Goal: Information Seeking & Learning: Learn about a topic

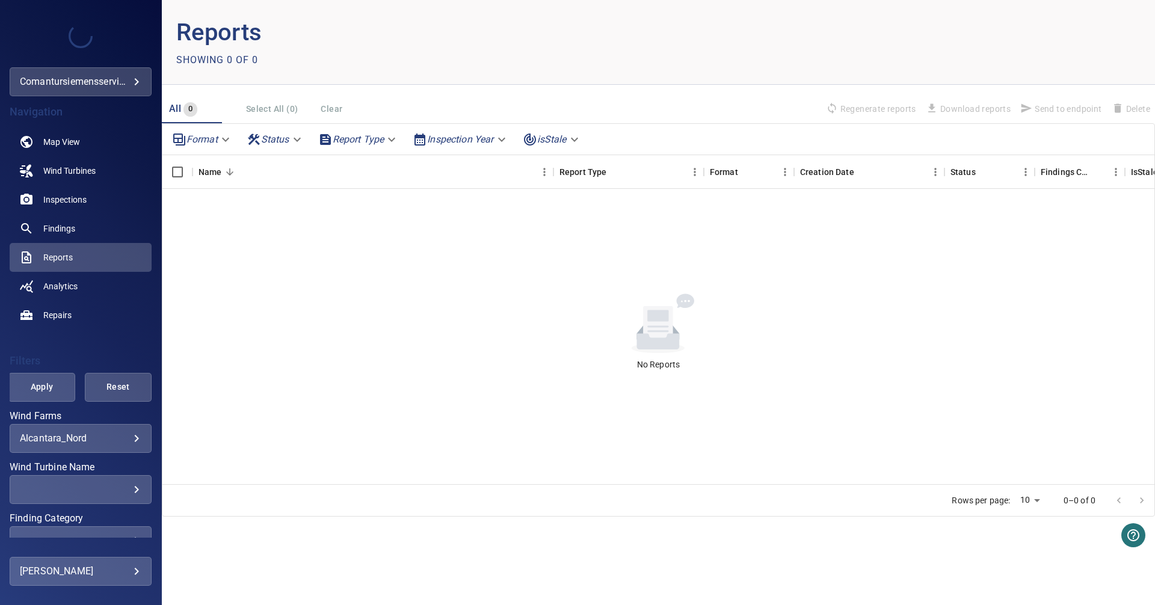
click at [130, 443] on body "**********" at bounding box center [577, 302] width 1155 height 605
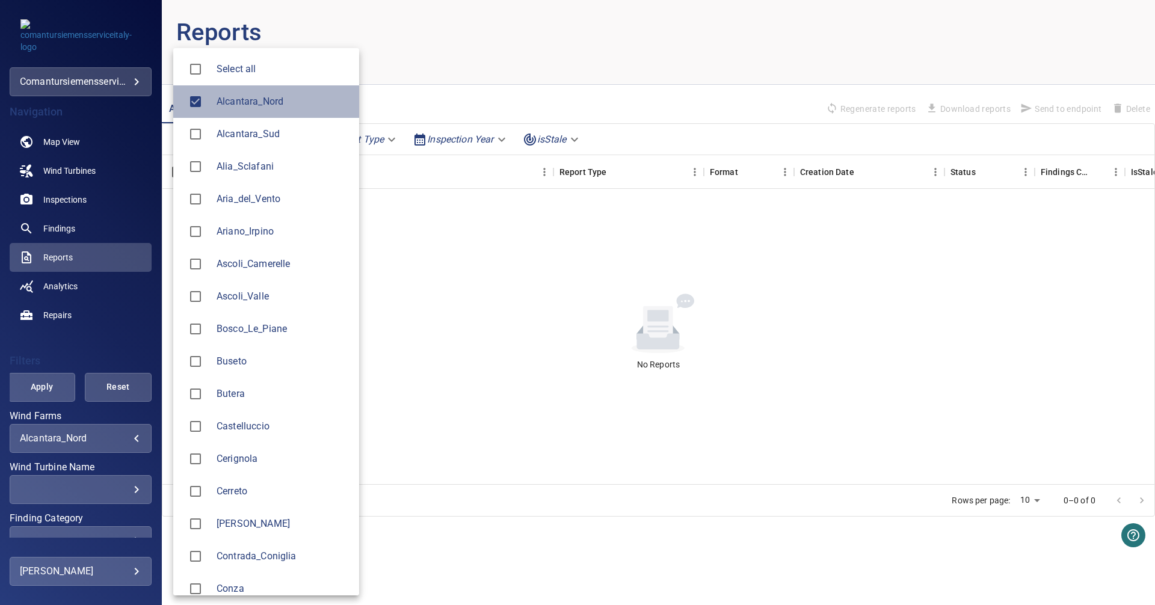
click at [238, 96] on span "Alcantara_Nord" at bounding box center [283, 101] width 133 height 14
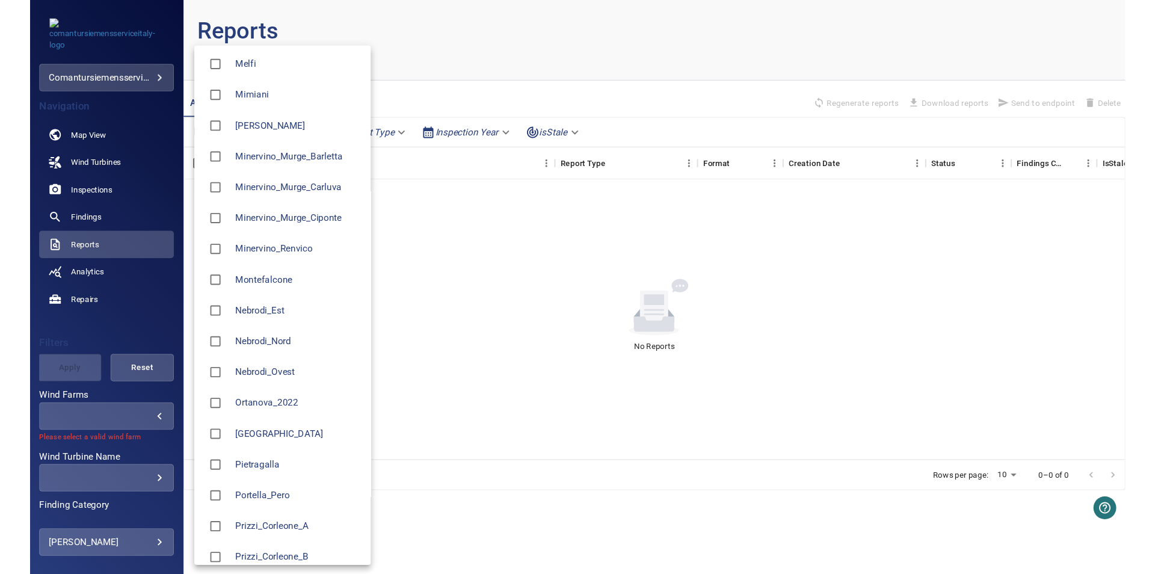
scroll to position [815, 0]
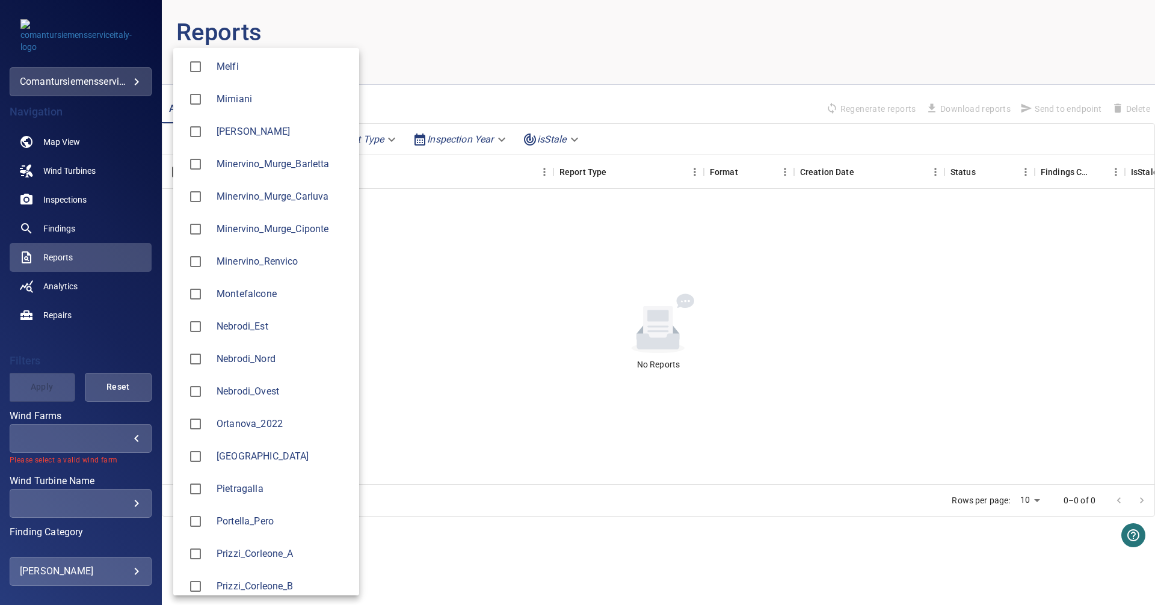
click at [257, 584] on span "Prizzi_Corleone_B" at bounding box center [283, 586] width 133 height 14
type input "**********"
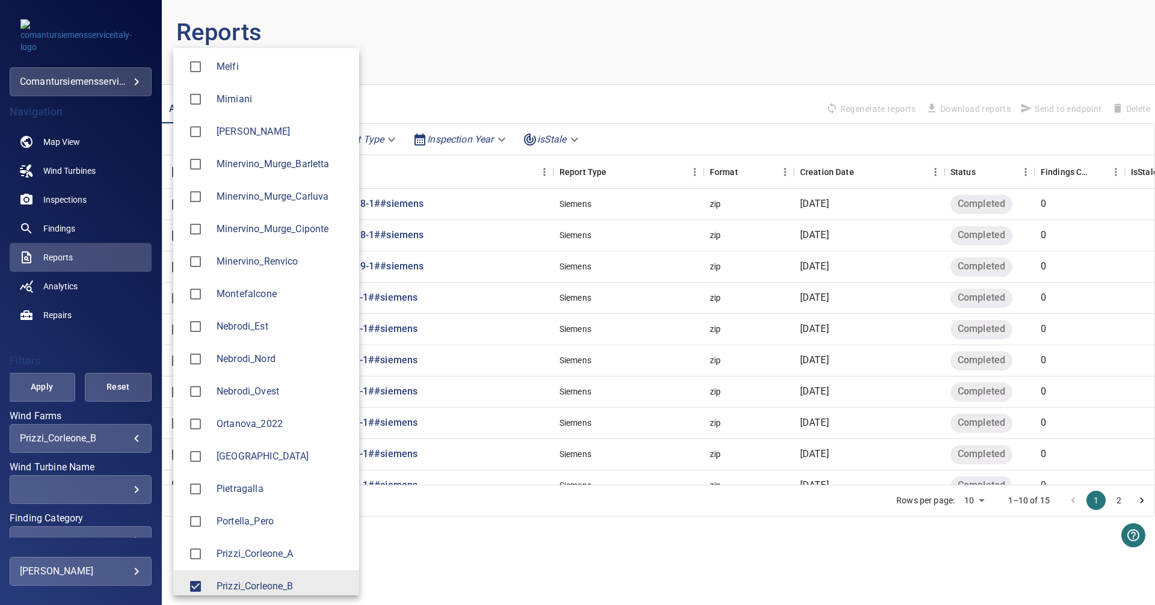
click at [65, 195] on div at bounding box center [577, 302] width 1155 height 605
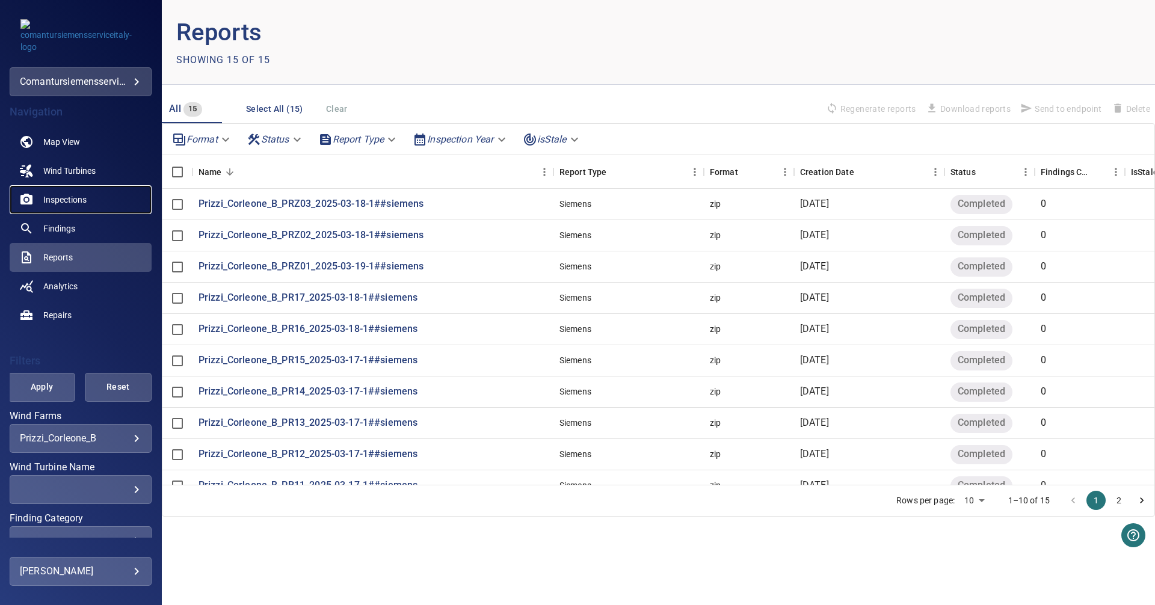
click at [67, 204] on span "Inspections" at bounding box center [64, 200] width 43 height 12
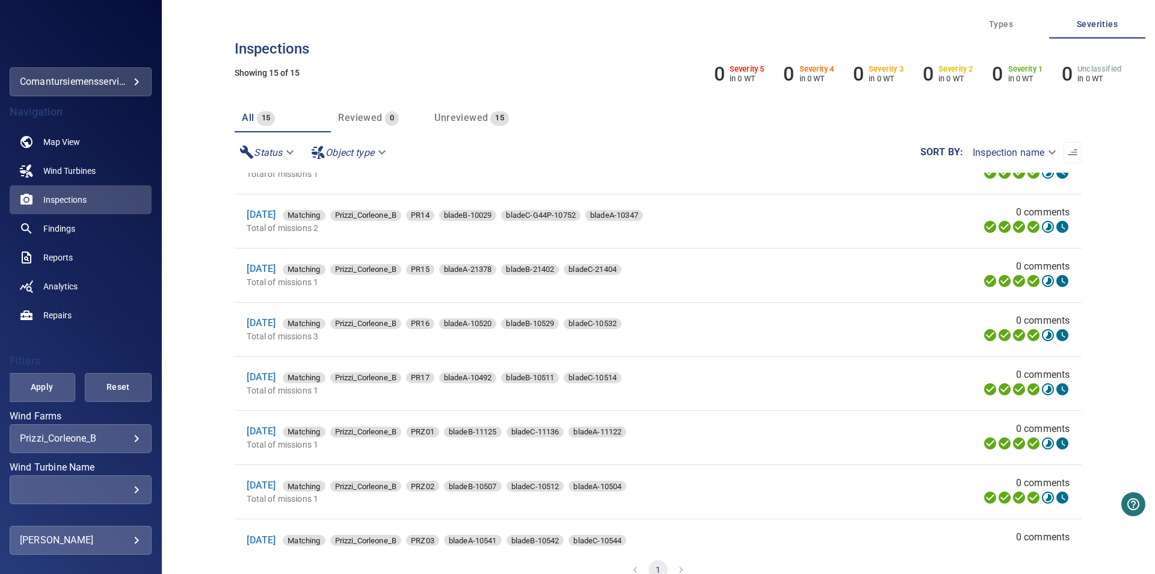
scroll to position [448, 0]
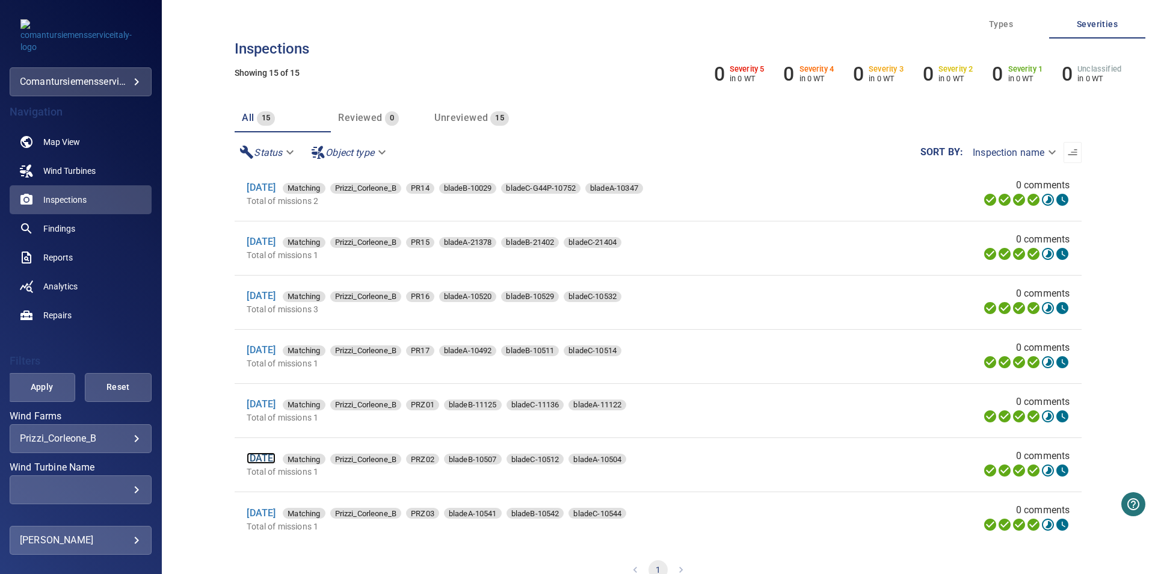
click at [274, 456] on link "[DATE]" at bounding box center [261, 457] width 29 height 11
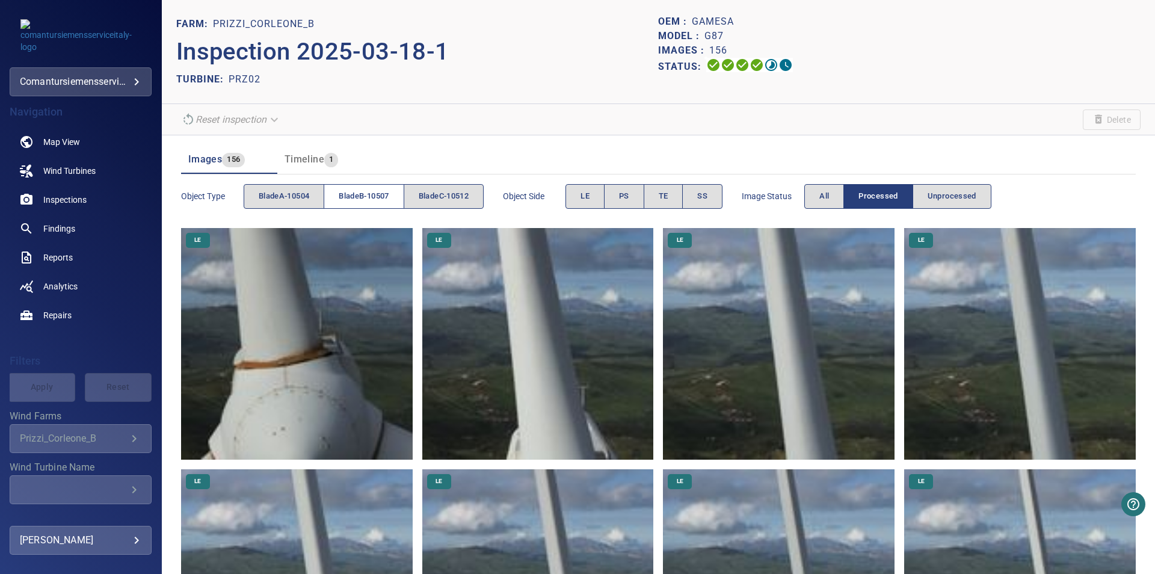
click at [377, 201] on span "bladeB-10507" at bounding box center [364, 196] width 50 height 14
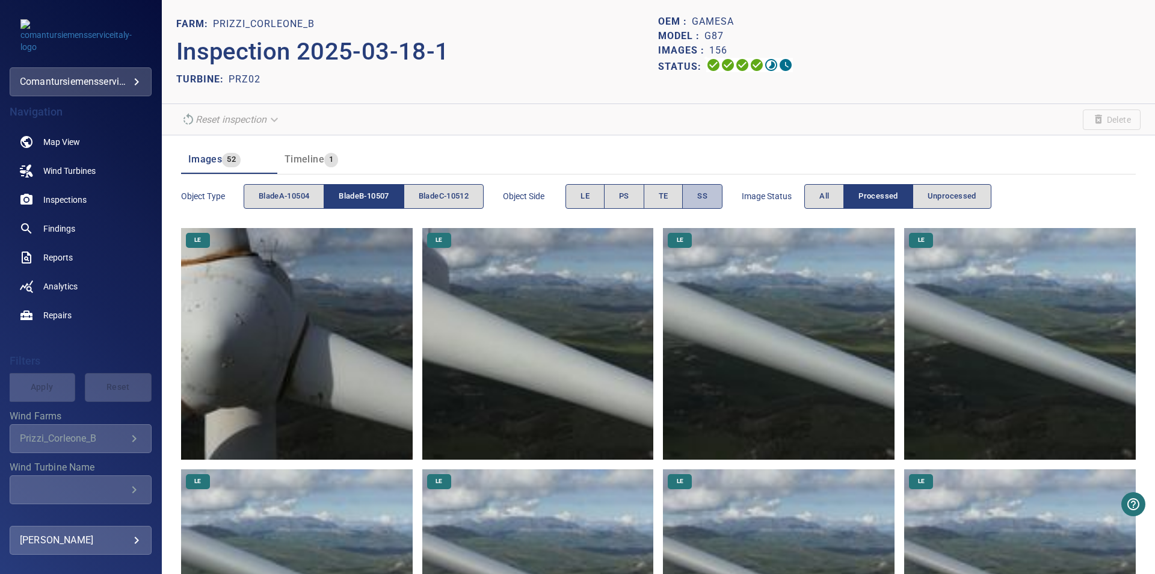
click at [693, 199] on button "SS" at bounding box center [702, 196] width 40 height 25
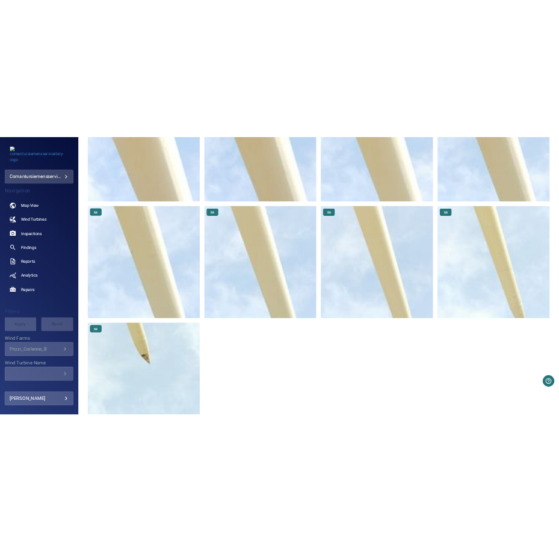
scroll to position [629, 0]
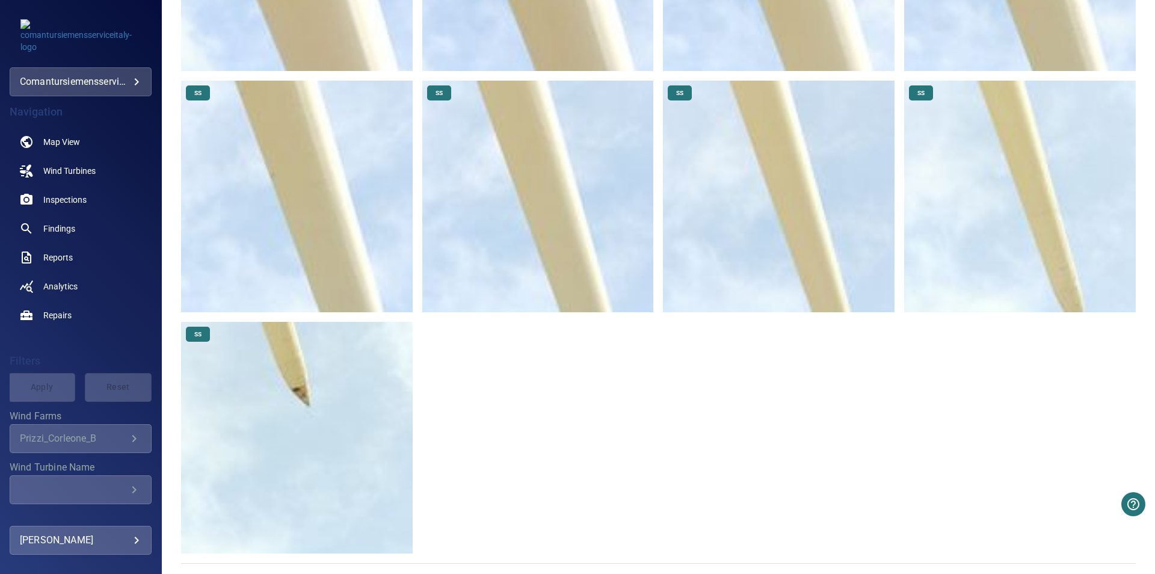
click at [309, 444] on img at bounding box center [297, 438] width 232 height 232
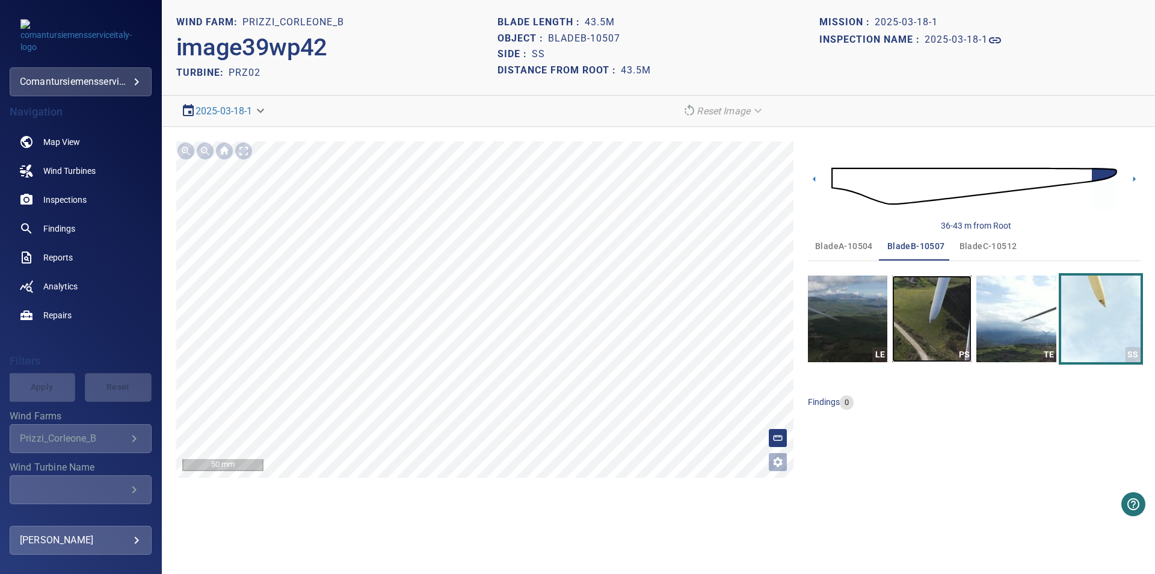
click at [928, 298] on img "button" at bounding box center [931, 319] width 79 height 87
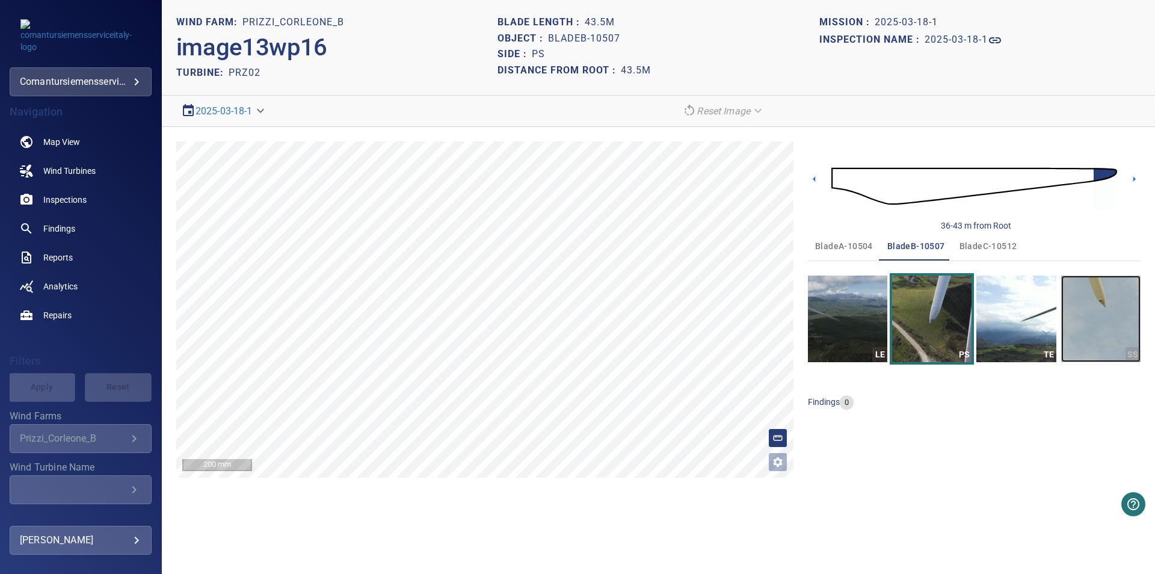
click at [1112, 342] on img "button" at bounding box center [1100, 319] width 79 height 87
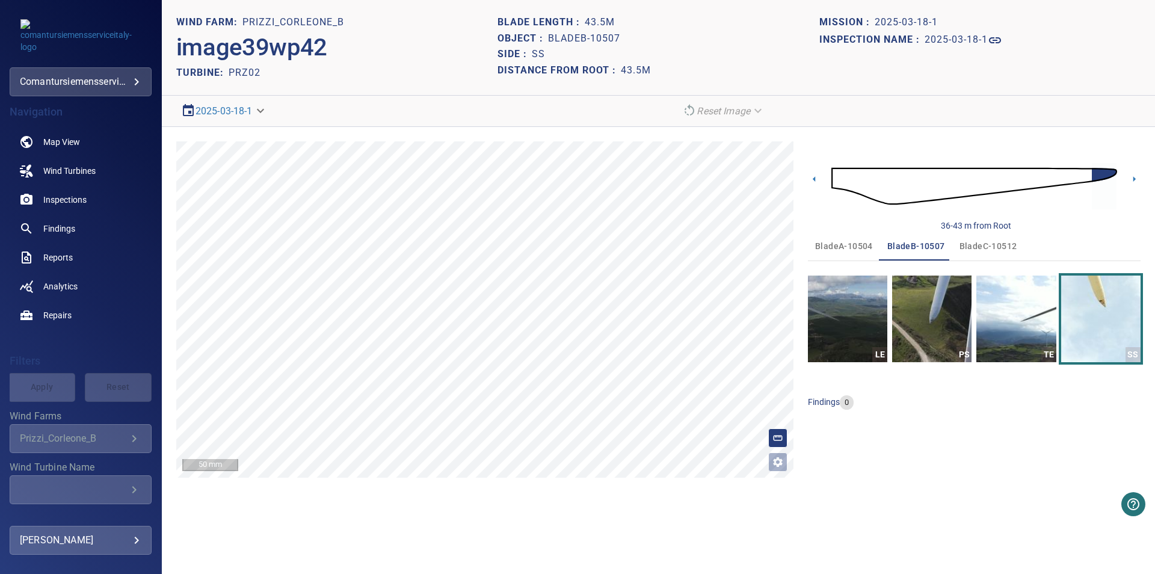
click at [997, 242] on span "bladeC-10512" at bounding box center [988, 246] width 58 height 15
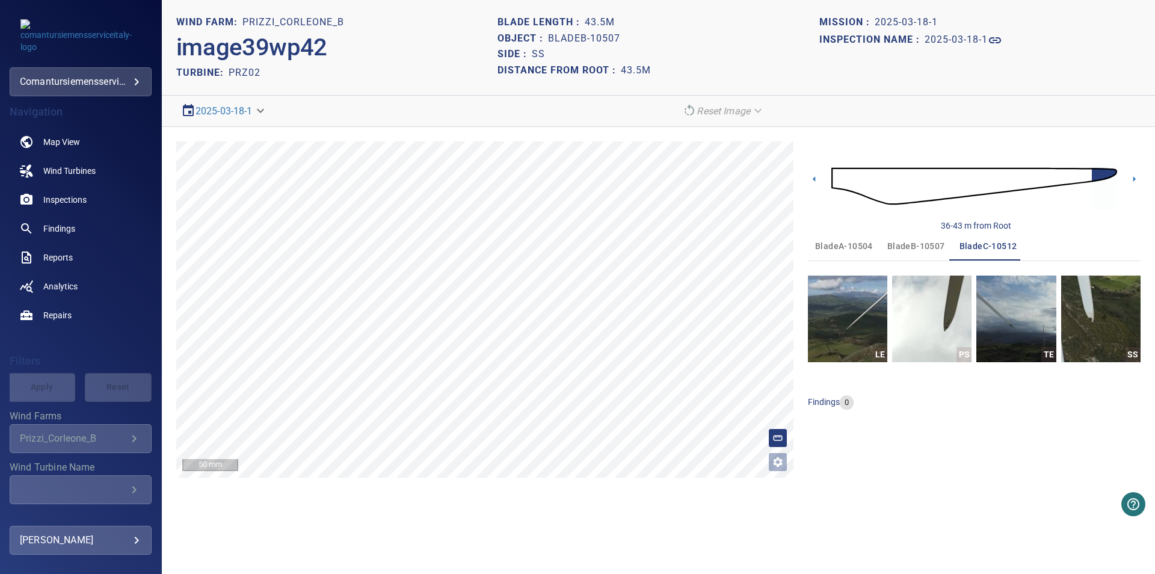
click at [926, 373] on div "bladeA-10504 bladeB-10507 bladeC-10512 LE PS TE SS findings 0" at bounding box center [974, 326] width 333 height 188
click at [1097, 312] on img "button" at bounding box center [1100, 319] width 79 height 87
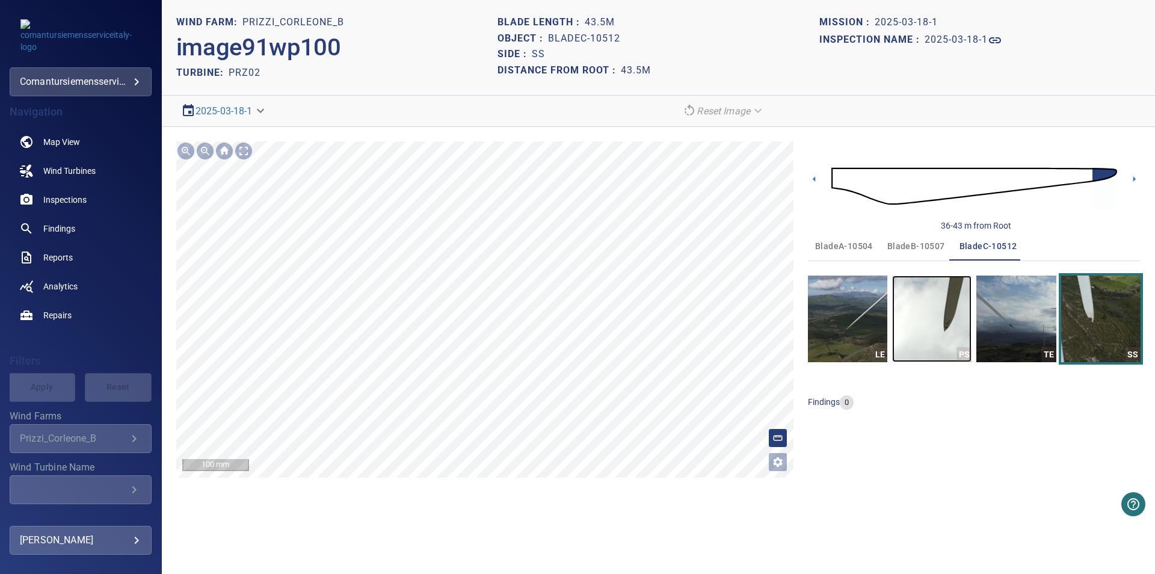
click at [928, 318] on img "button" at bounding box center [931, 319] width 79 height 87
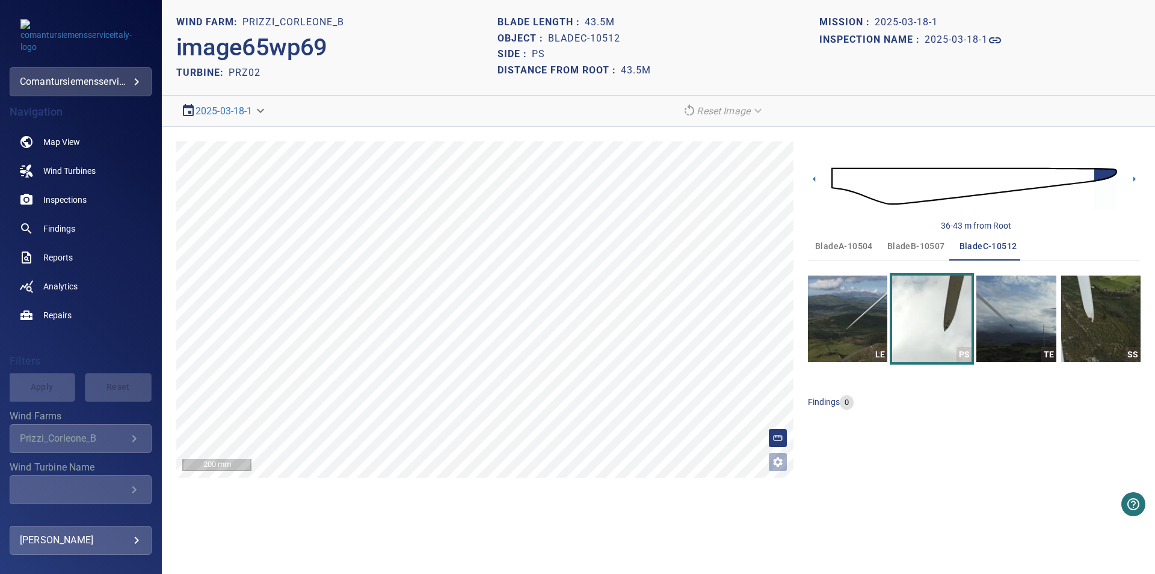
click at [849, 251] on span "bladeA-10504" at bounding box center [844, 246] width 58 height 15
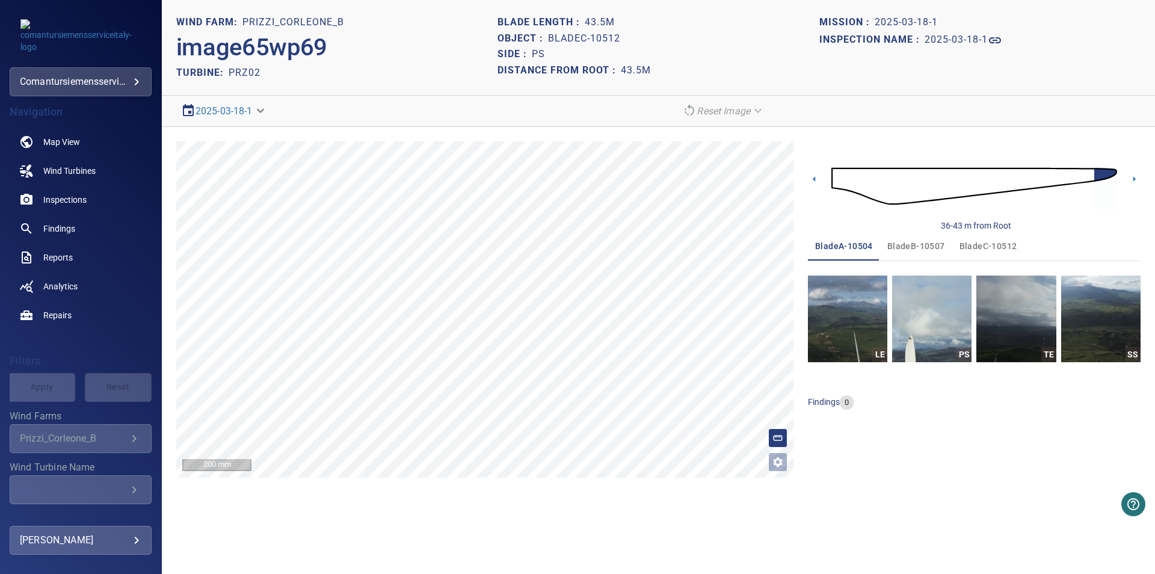
click at [940, 330] on img "button" at bounding box center [931, 319] width 79 height 87
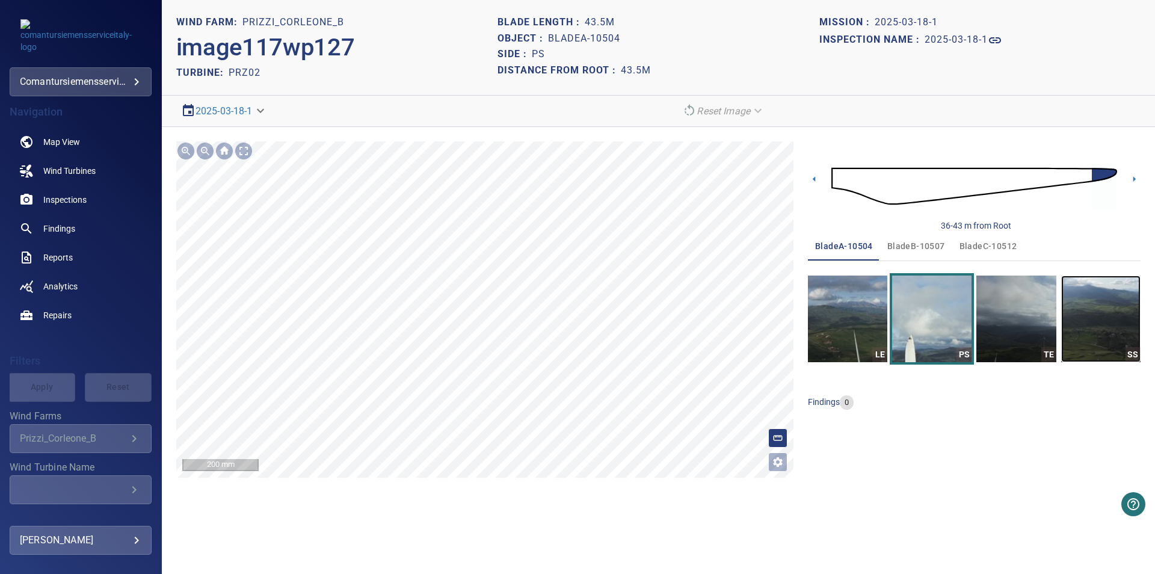
click at [1103, 337] on img "button" at bounding box center [1100, 319] width 79 height 87
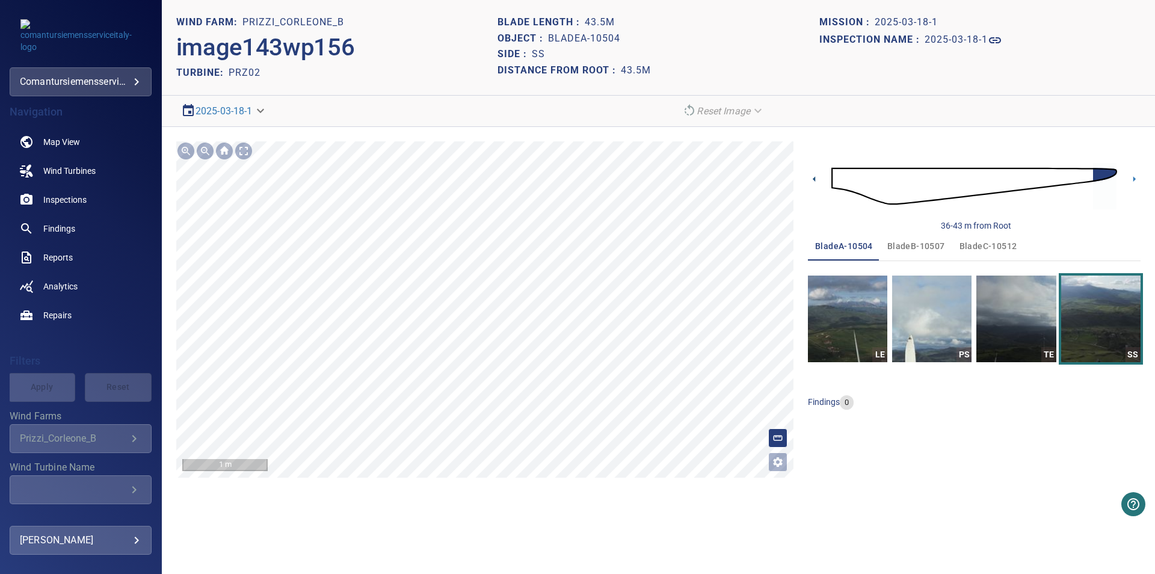
click at [814, 179] on icon at bounding box center [814, 178] width 2 height 5
click at [1011, 276] on img "button" at bounding box center [1015, 319] width 79 height 87
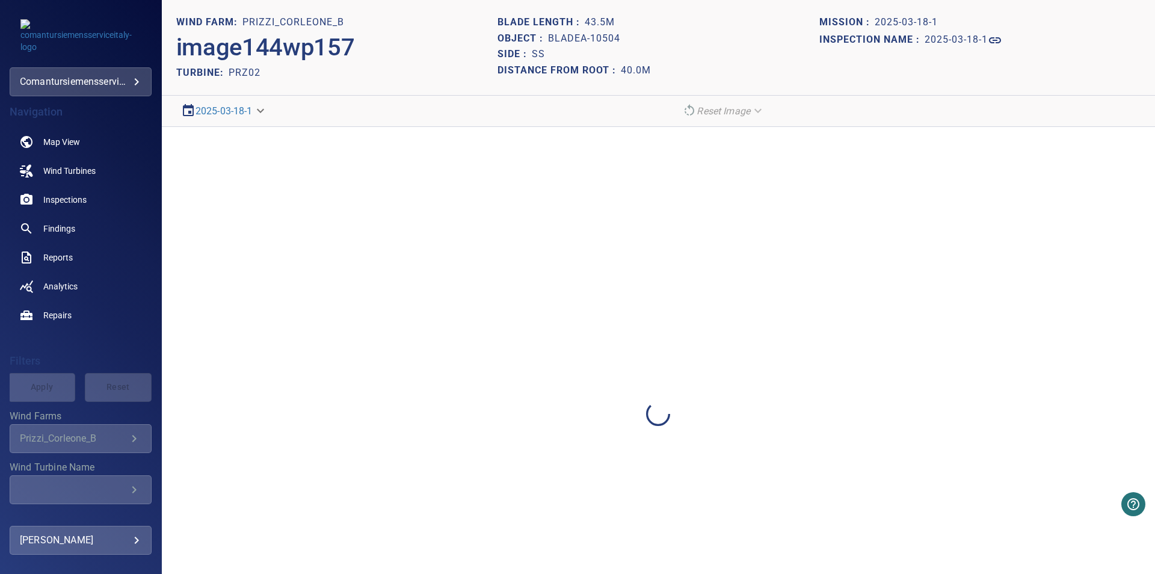
click at [991, 249] on div at bounding box center [658, 414] width 993 height 574
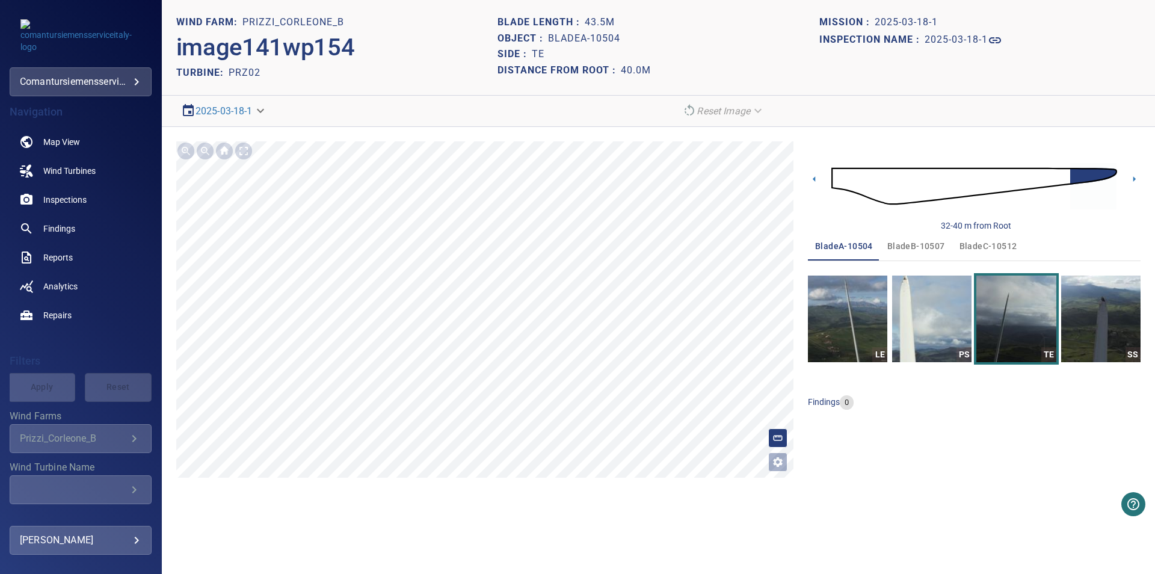
click at [999, 252] on span "bladeC-10512" at bounding box center [988, 246] width 58 height 15
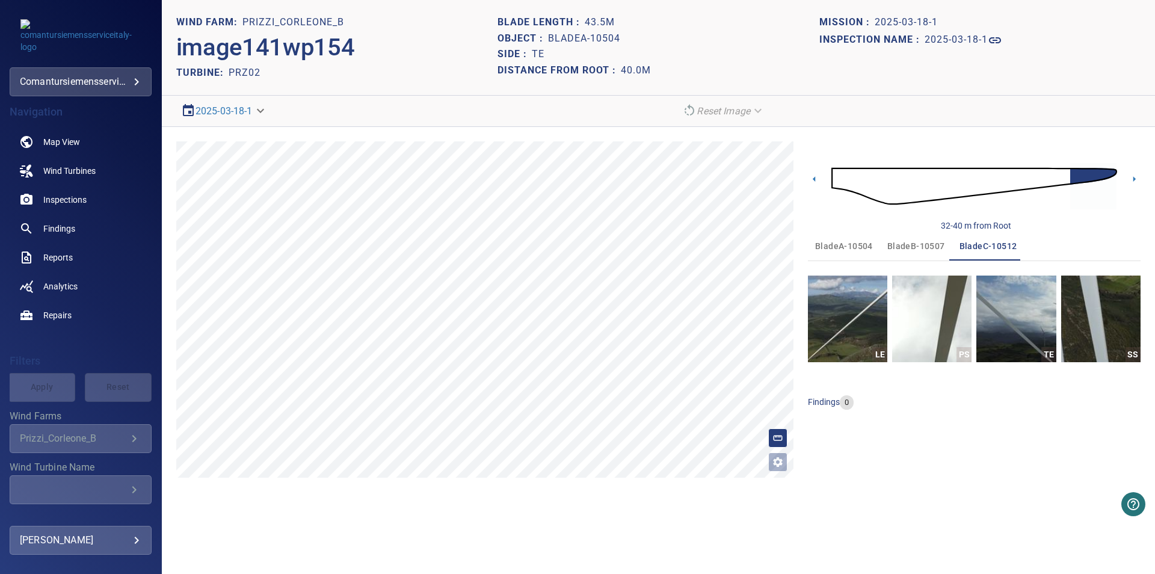
click at [994, 253] on span "bladeC-10512" at bounding box center [988, 246] width 58 height 15
click at [864, 326] on img "button" at bounding box center [847, 319] width 79 height 87
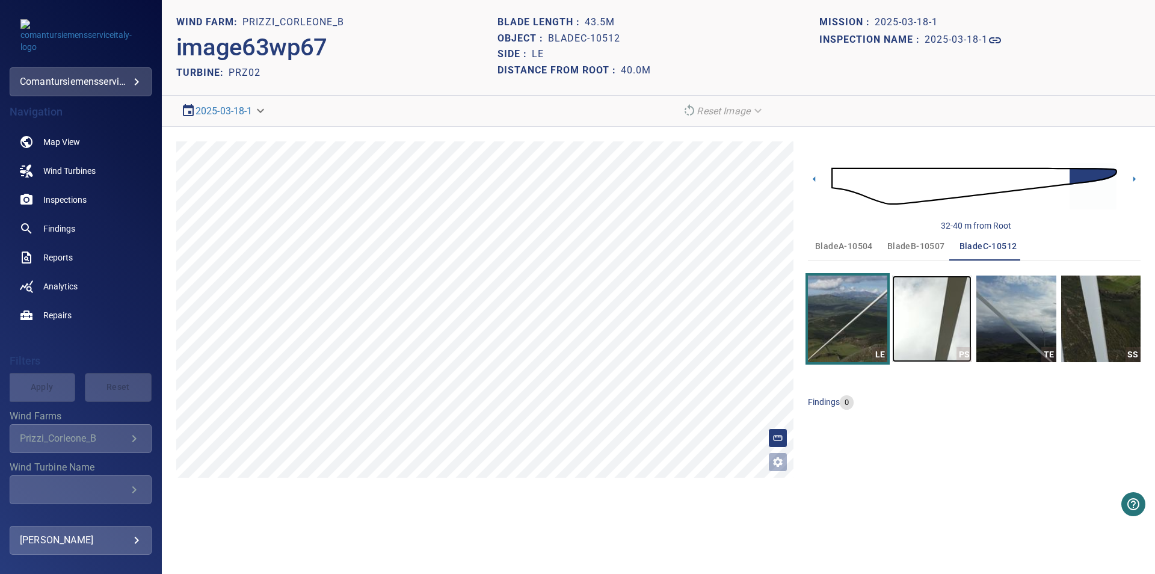
click at [954, 316] on img "button" at bounding box center [931, 319] width 79 height 87
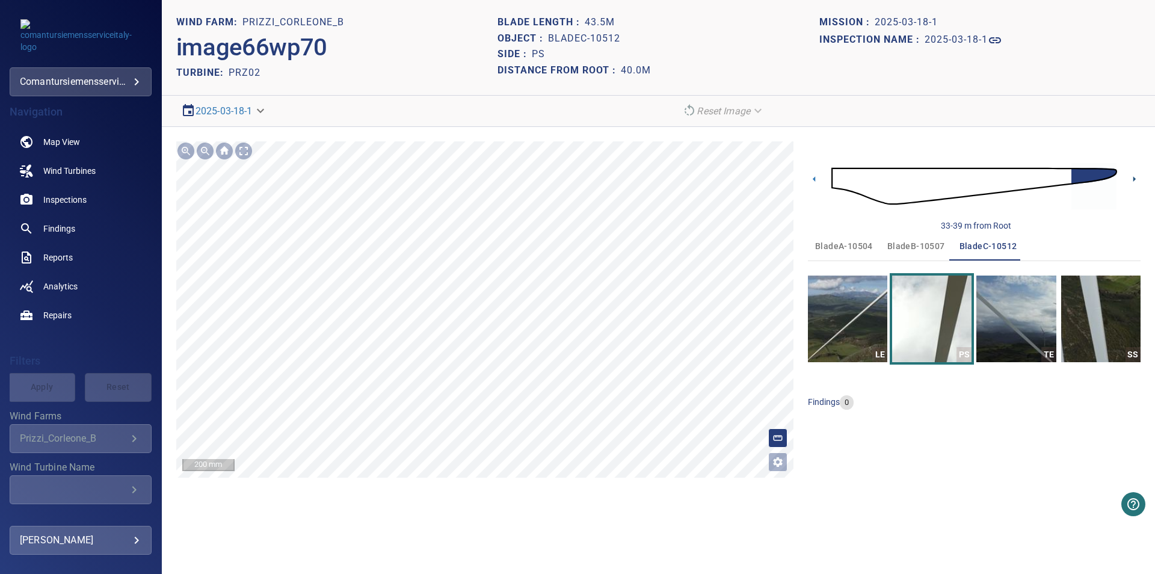
click at [1136, 182] on icon at bounding box center [1134, 179] width 13 height 13
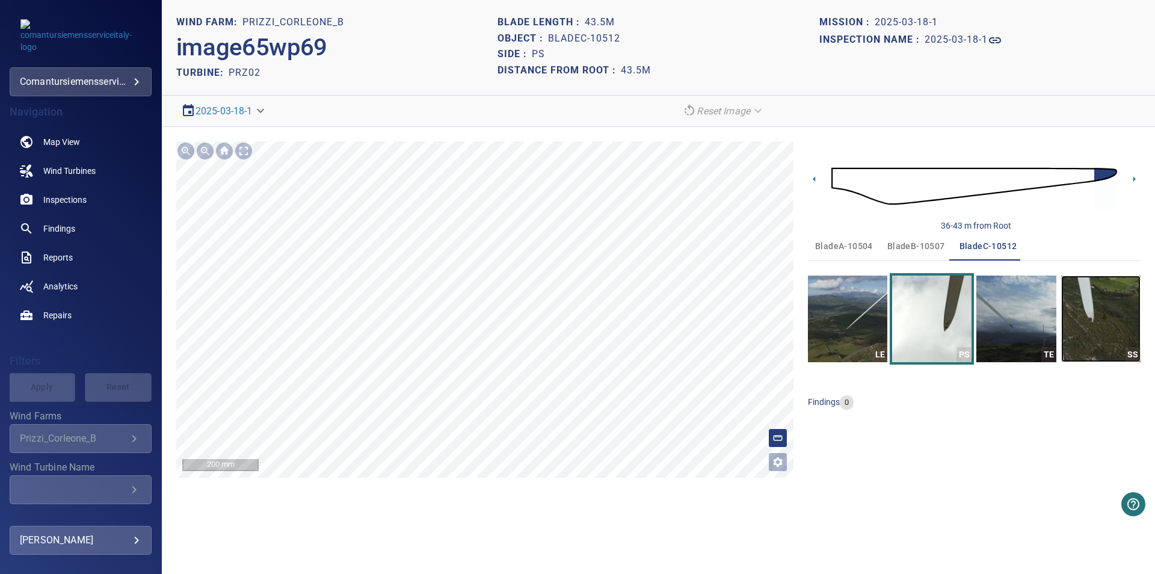
click at [1109, 328] on img "button" at bounding box center [1100, 319] width 79 height 87
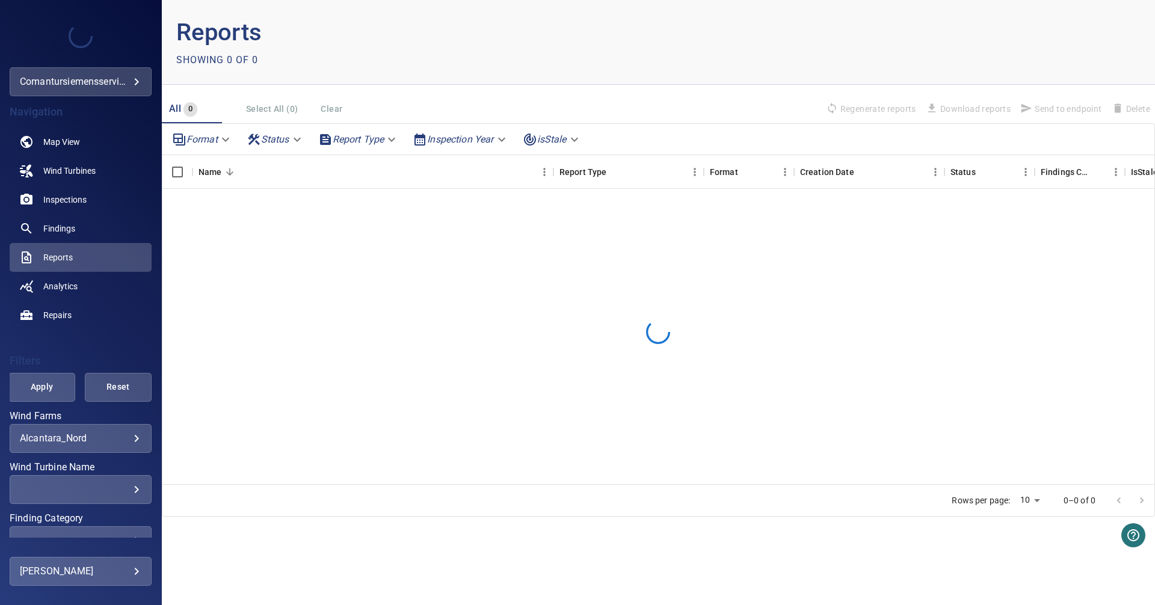
click at [132, 431] on div "**********" at bounding box center [81, 438] width 142 height 29
click at [129, 434] on body "**********" at bounding box center [577, 302] width 1155 height 605
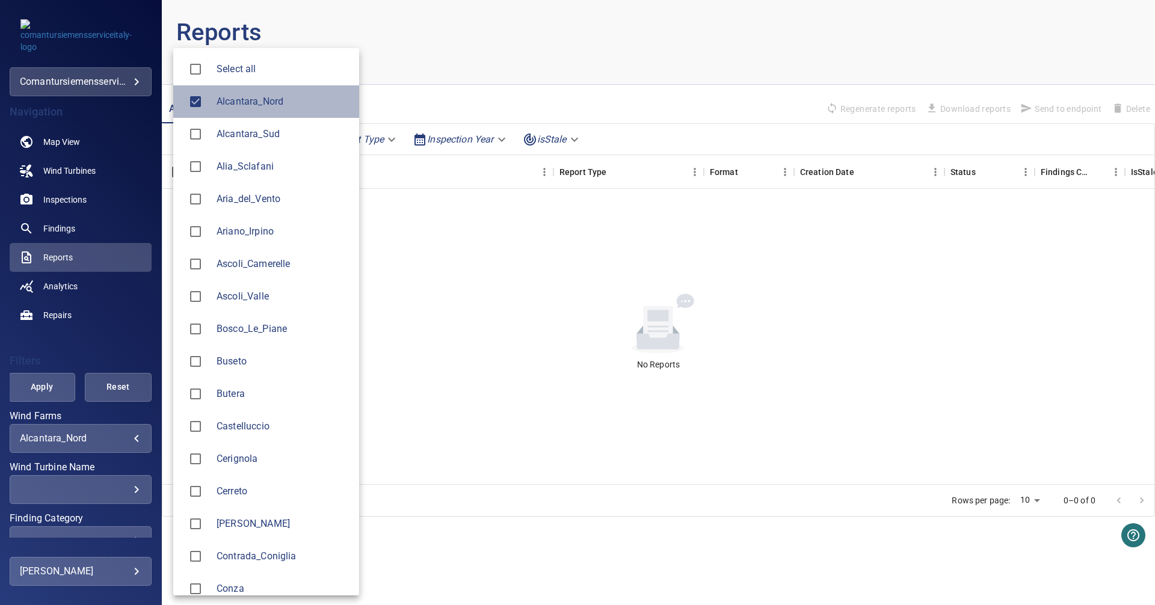
click at [257, 108] on span "Alcantara_Nord" at bounding box center [283, 101] width 133 height 14
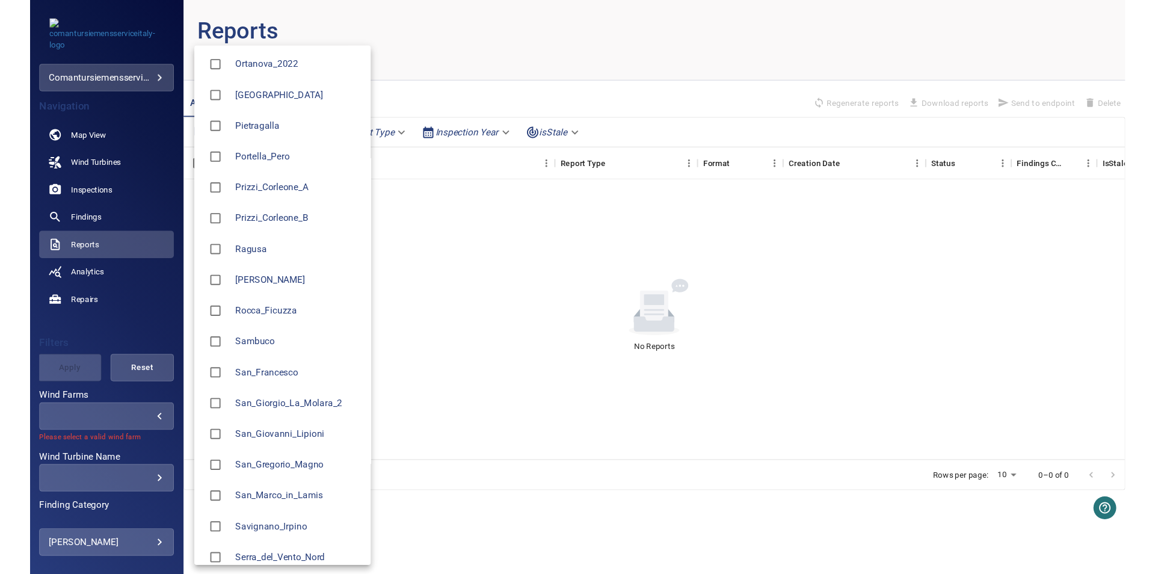
scroll to position [1163, 0]
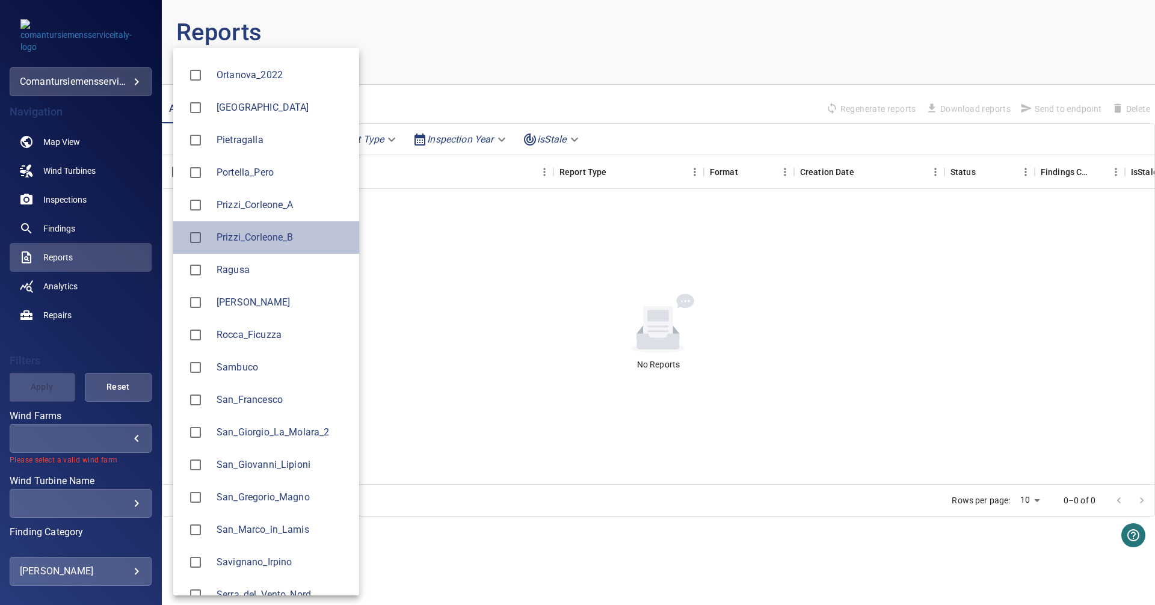
click at [267, 238] on span "Prizzi_Corleone_B" at bounding box center [283, 237] width 133 height 14
type input "**********"
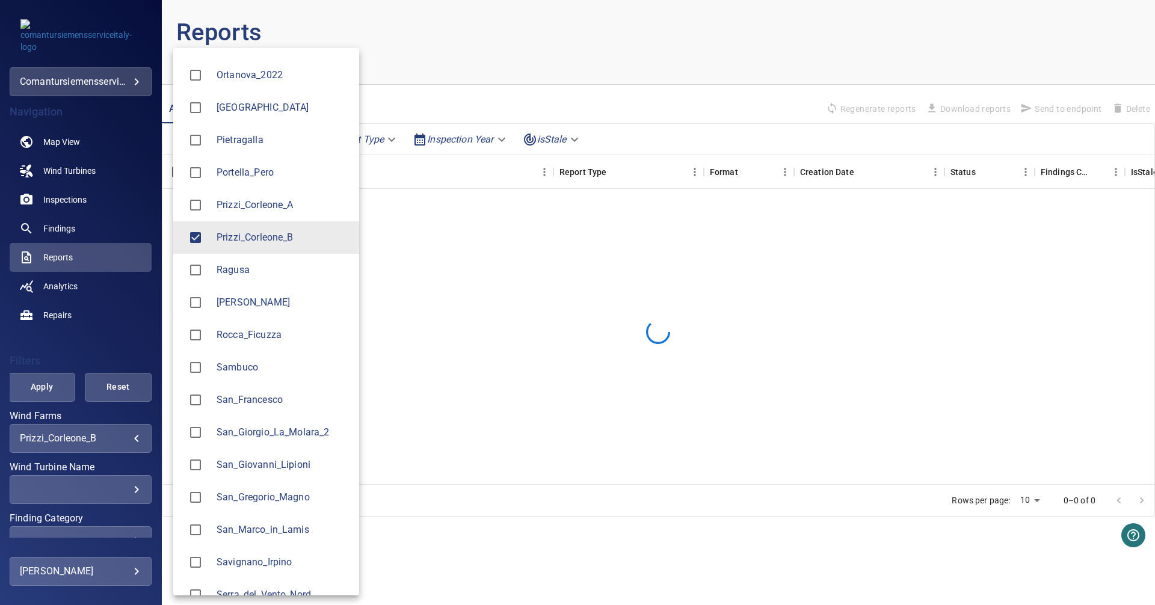
click at [94, 337] on div at bounding box center [577, 302] width 1155 height 605
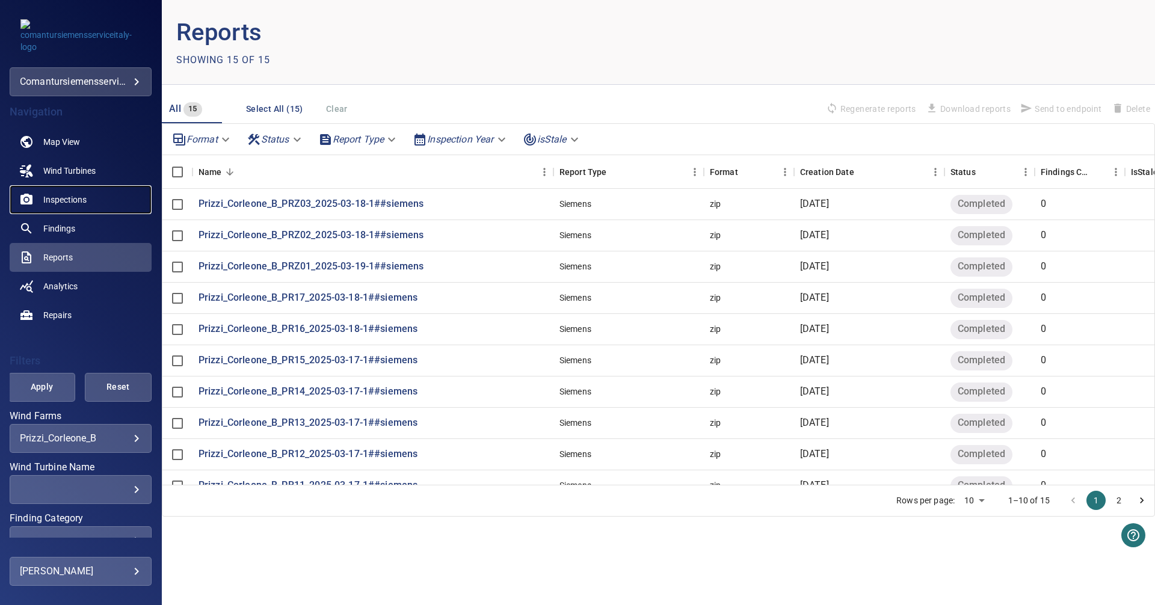
click at [52, 197] on span "Inspections" at bounding box center [64, 200] width 43 height 12
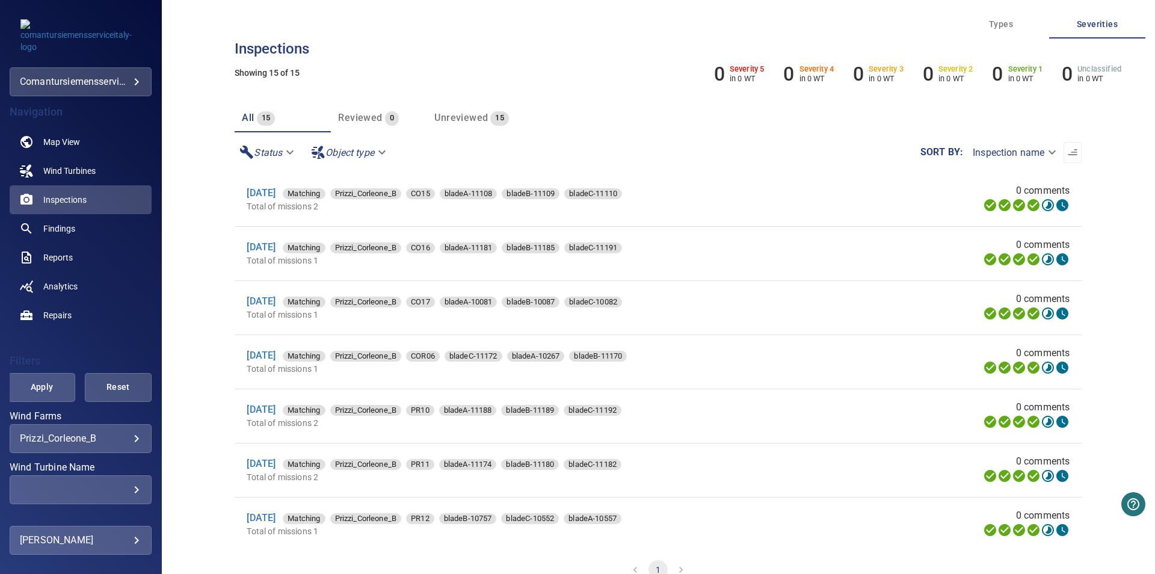
scroll to position [448, 0]
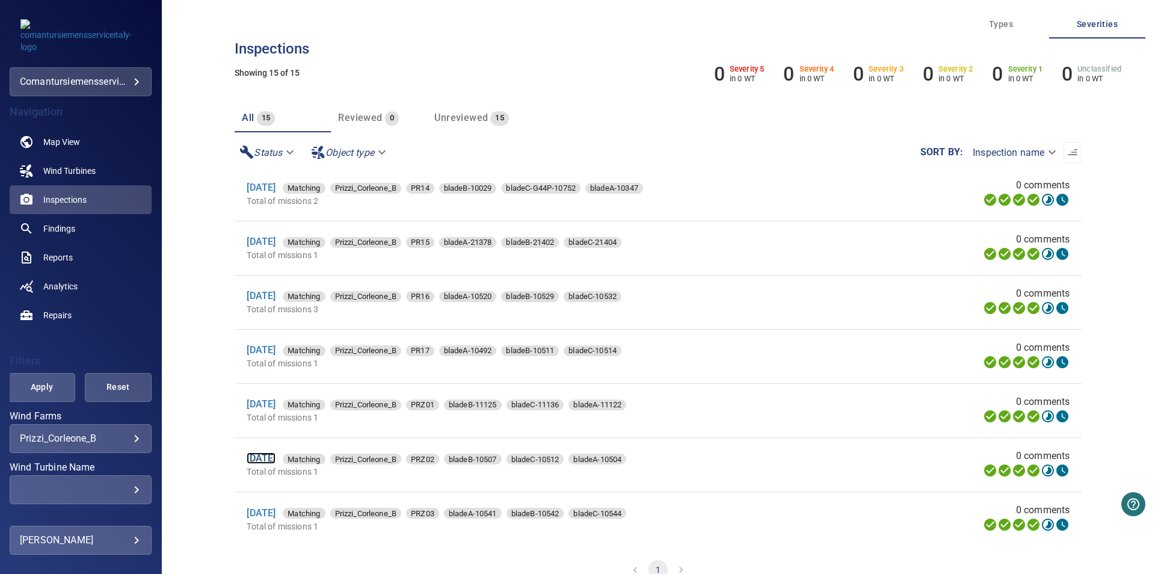
click at [276, 453] on link "[DATE]" at bounding box center [261, 457] width 29 height 11
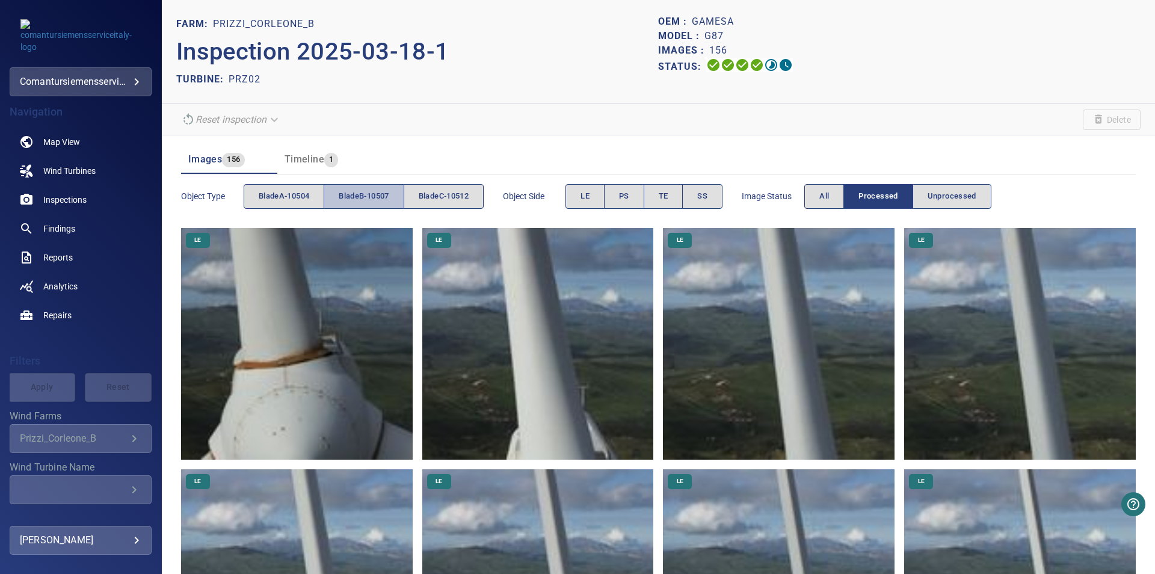
click at [357, 195] on span "bladeB-10507" at bounding box center [364, 196] width 50 height 14
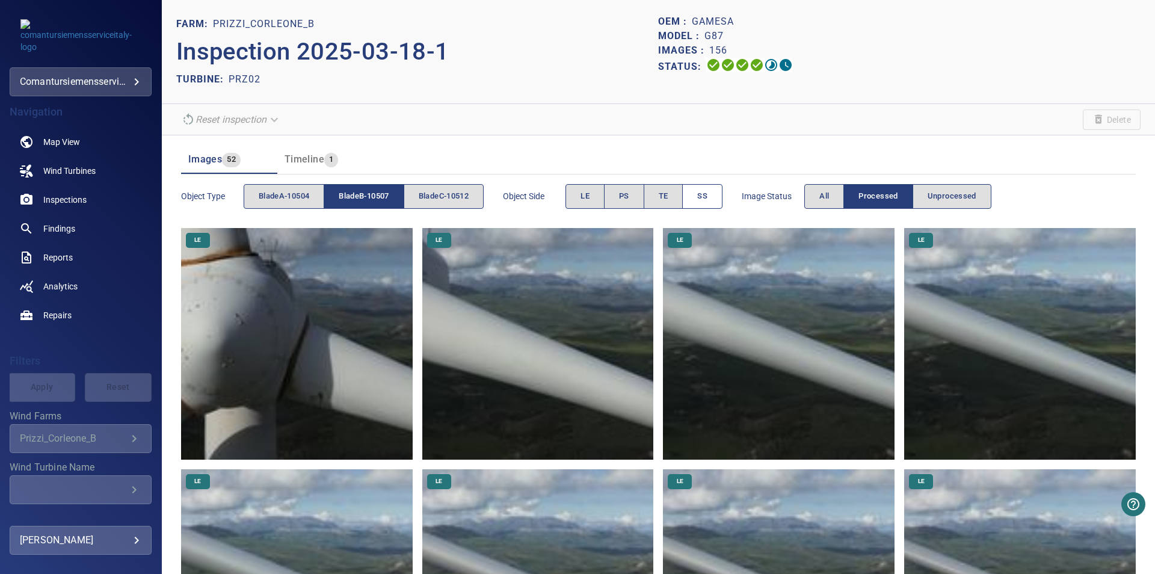
click at [558, 185] on button "SS" at bounding box center [702, 196] width 40 height 25
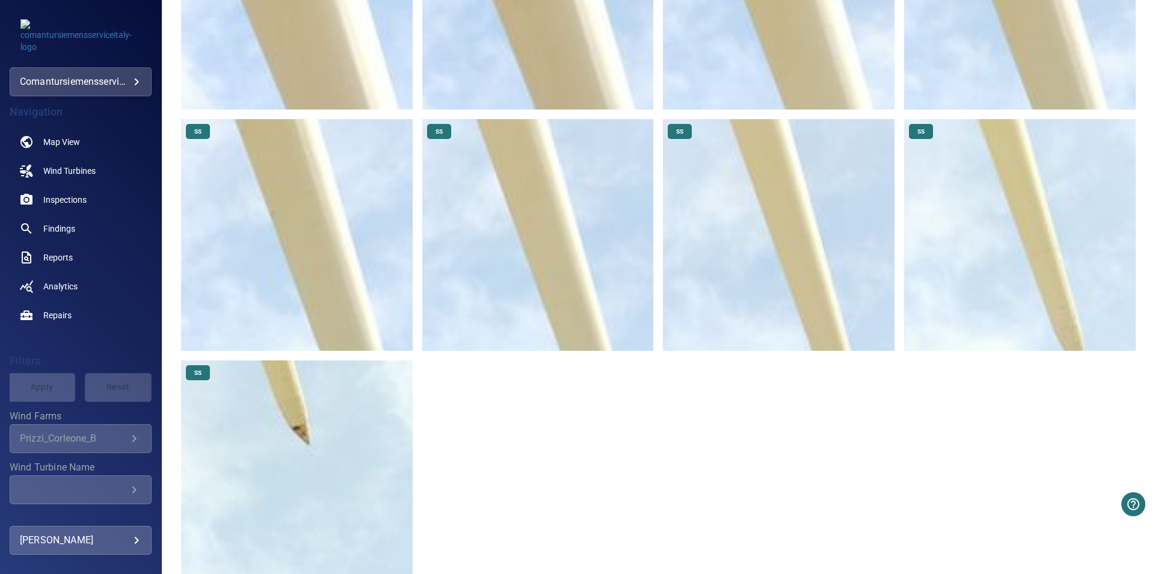
scroll to position [629, 0]
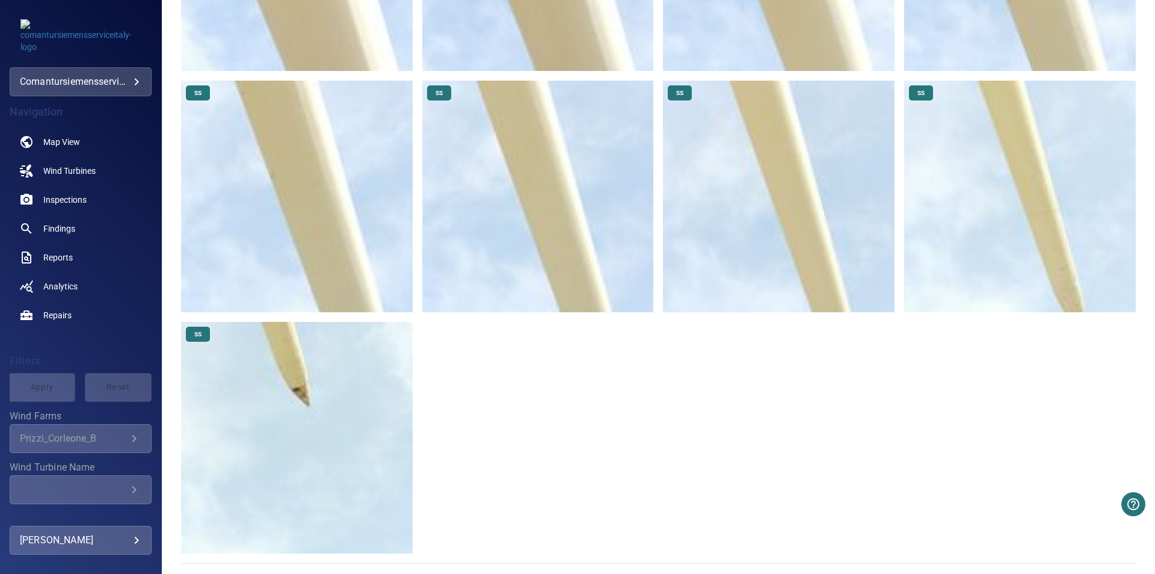
click at [274, 407] on img at bounding box center [297, 438] width 232 height 232
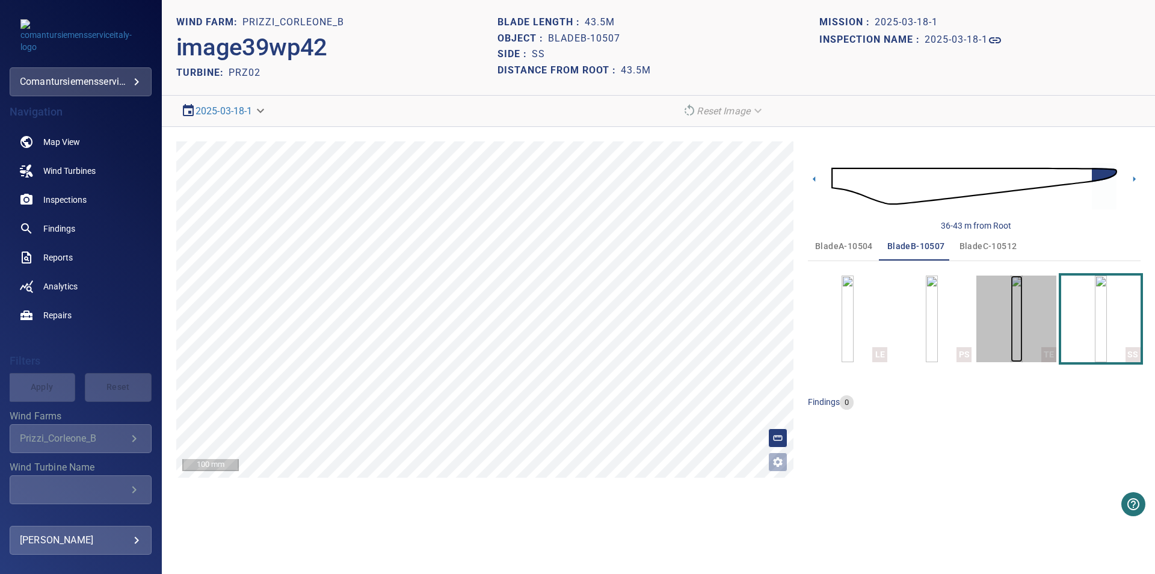
click at [558, 304] on img "button" at bounding box center [1017, 319] width 12 height 87
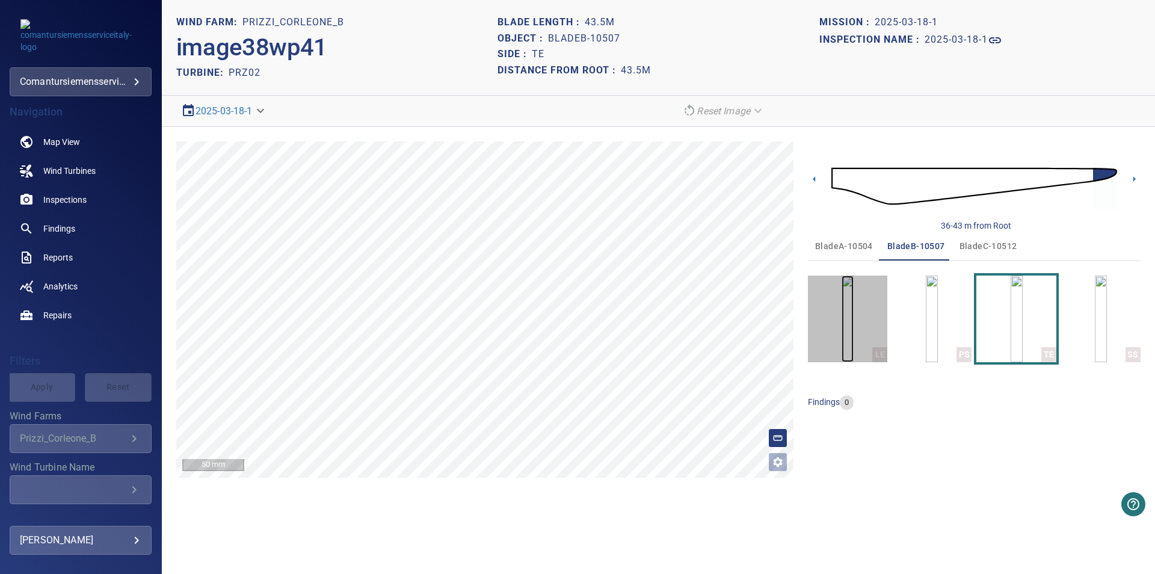
click at [558, 343] on img "button" at bounding box center [848, 319] width 12 height 87
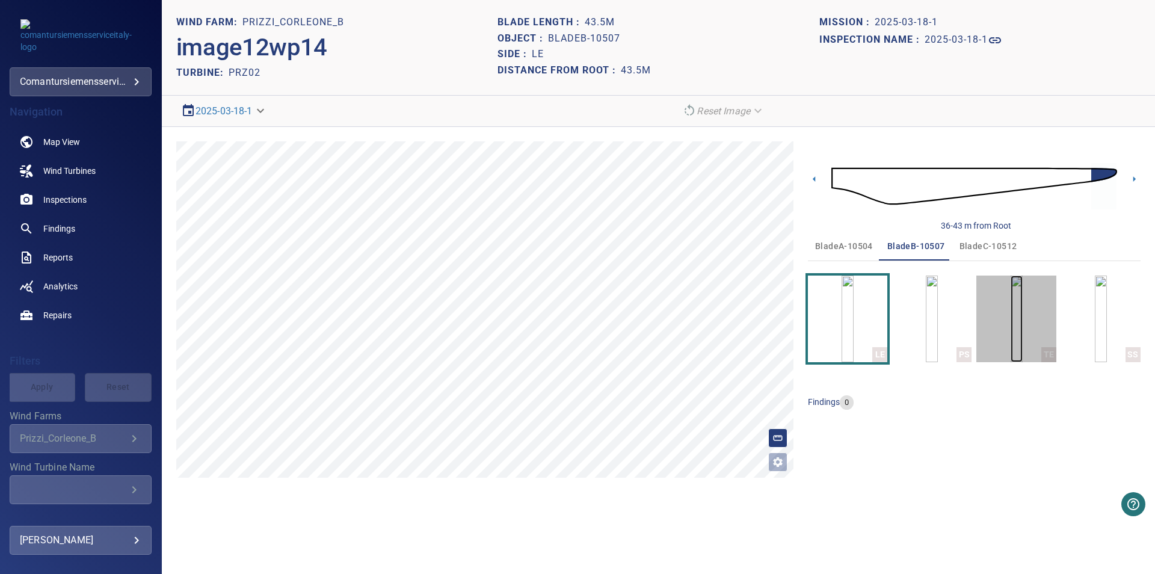
click at [558, 320] on img "button" at bounding box center [1017, 319] width 12 height 87
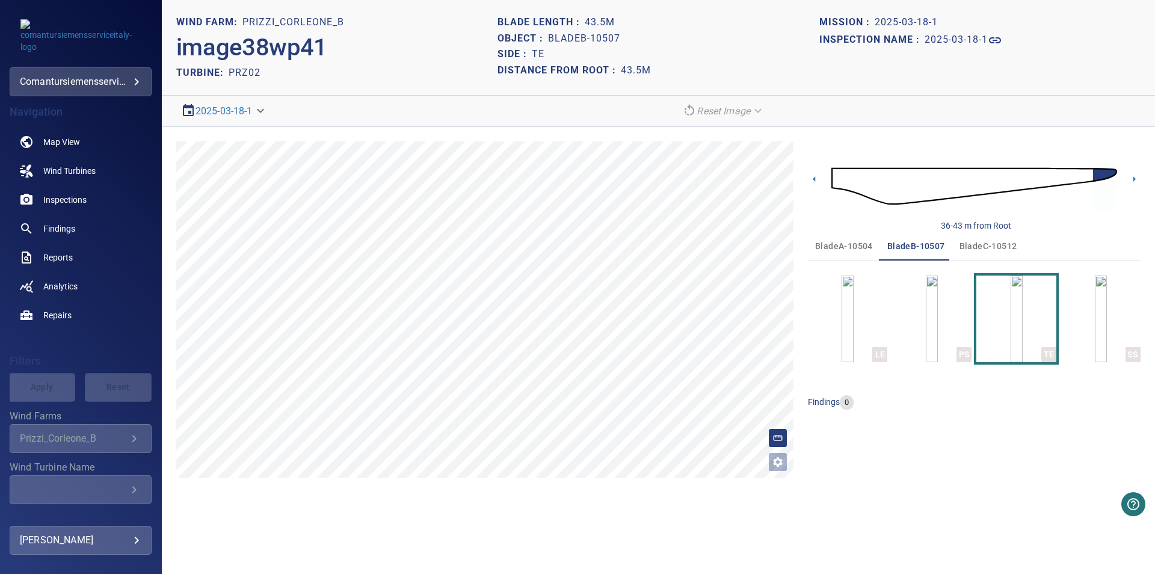
click at [558, 432] on div "36-43 m from Root bladeA-10504 bladeB-10507 bladeC-10512 LE PS TE SS findings 0" at bounding box center [974, 309] width 333 height 336
